Goal: Navigation & Orientation: Find specific page/section

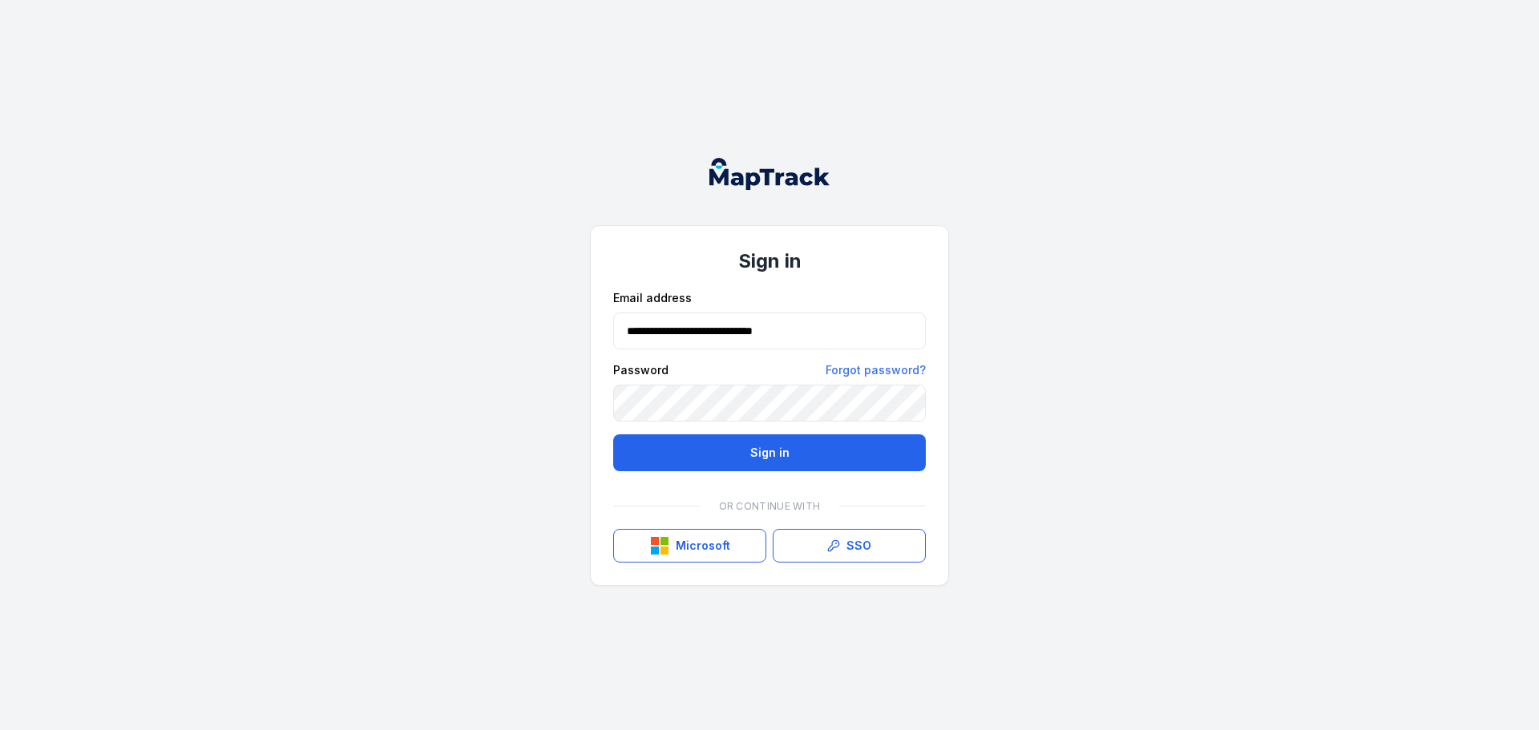
click at [726, 449] on button "Sign in" at bounding box center [769, 452] width 313 height 37
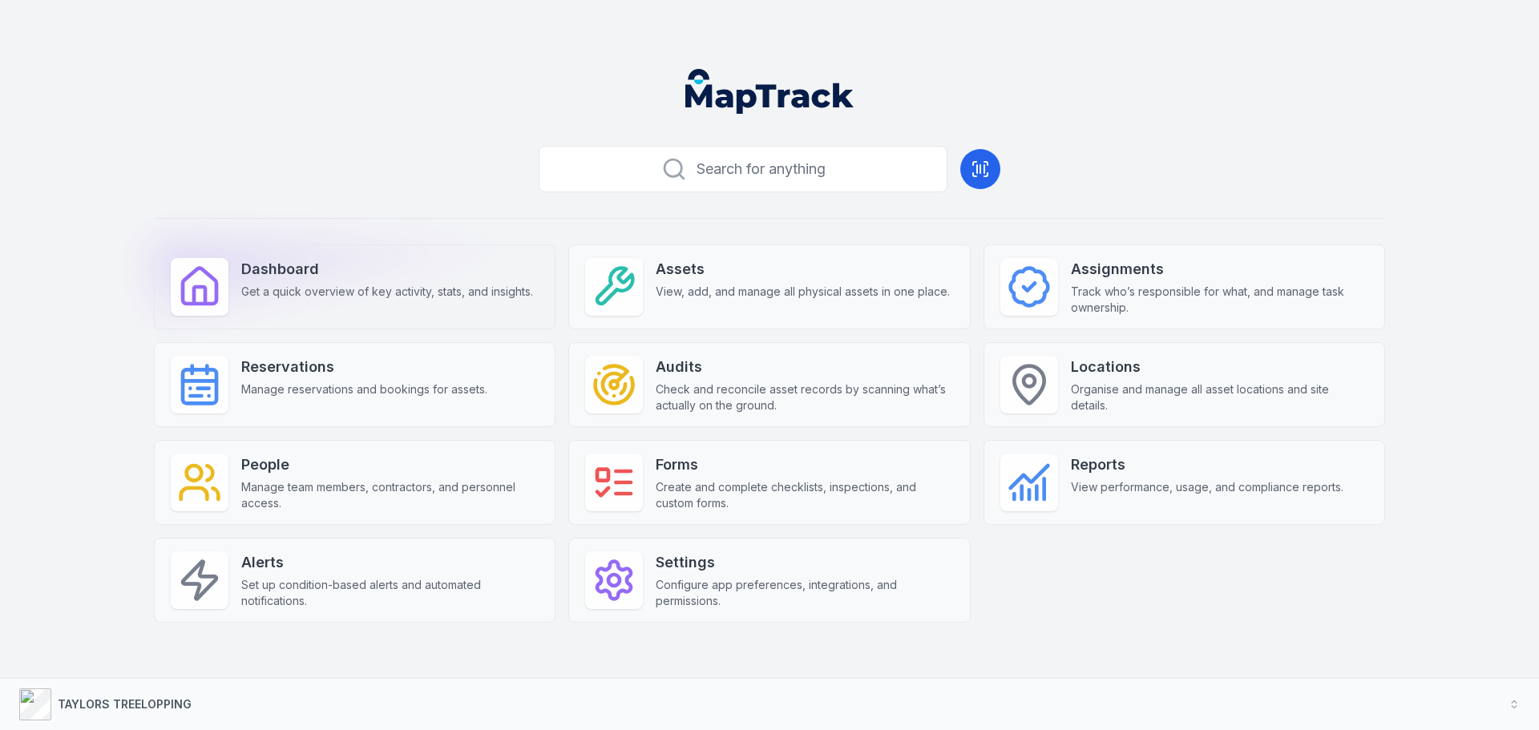
click at [317, 282] on div "Dashboard Get a quick overview of key activity, stats, and insights." at bounding box center [387, 279] width 292 height 42
